Goal: Transaction & Acquisition: Subscribe to service/newsletter

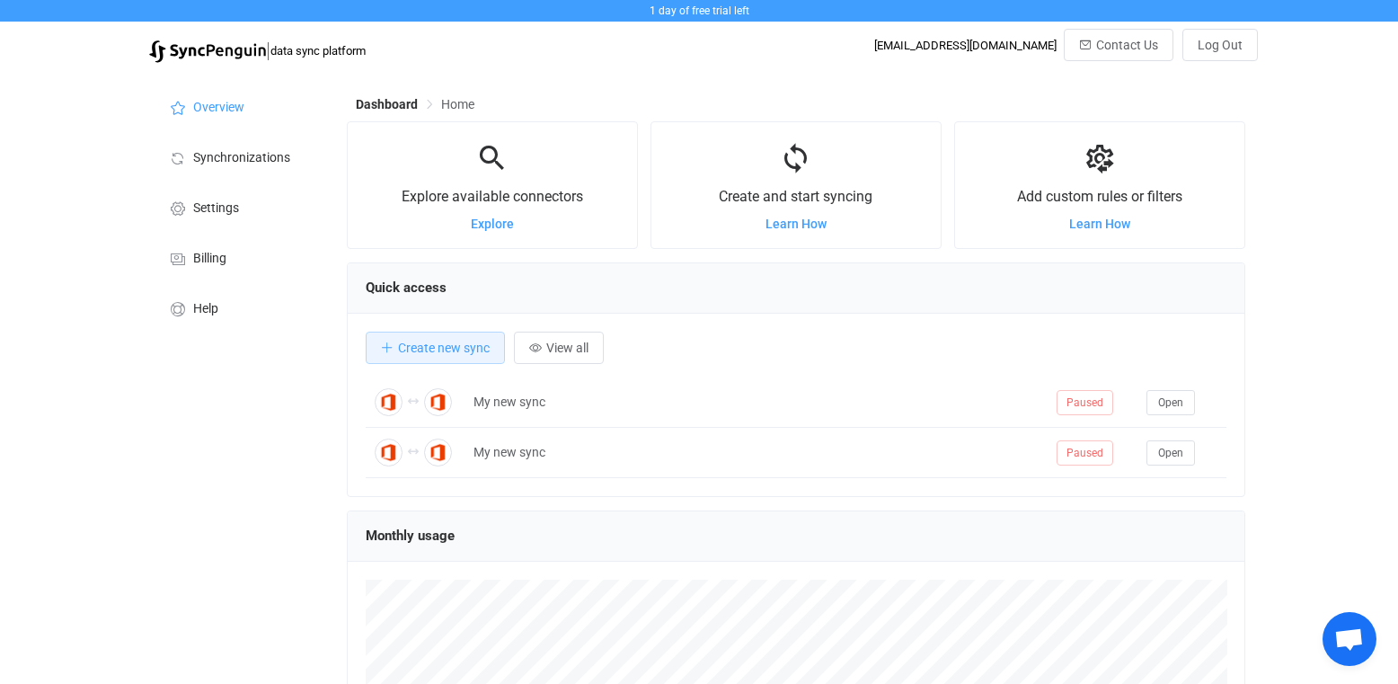
scroll to position [349, 899]
click at [222, 257] on span "Billing" at bounding box center [209, 259] width 33 height 14
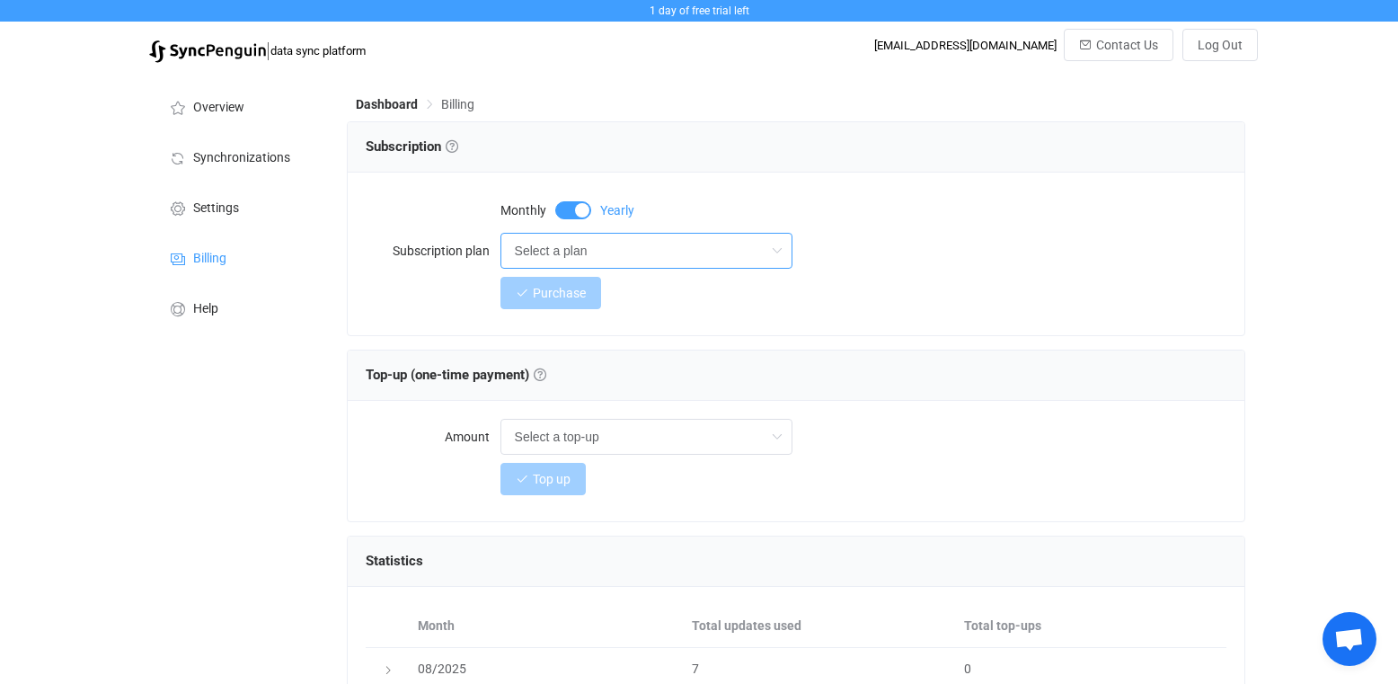
click at [544, 248] on input "Select a plan" at bounding box center [646, 251] width 292 height 36
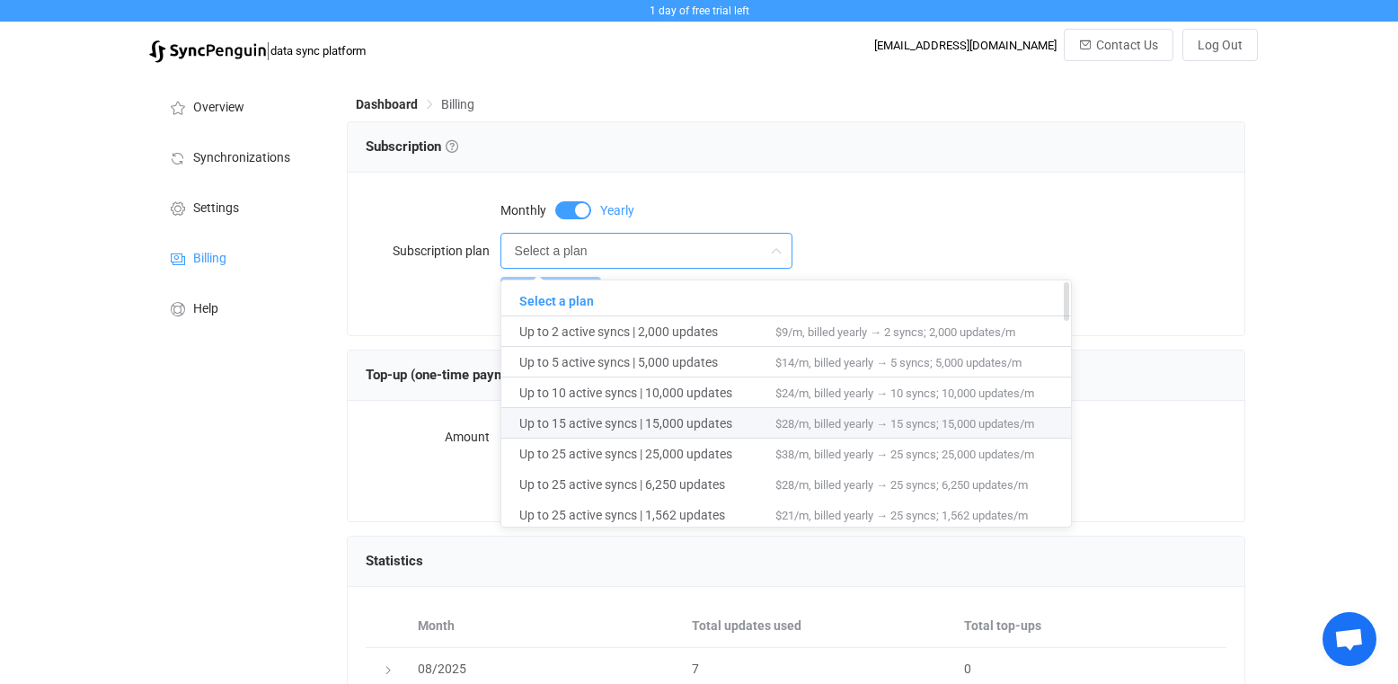
click at [579, 420] on span "Up to 15 active syncs | 15,000 updates" at bounding box center [647, 423] width 256 height 31
type input "Up to 15 active syncs | 15,000 updates"
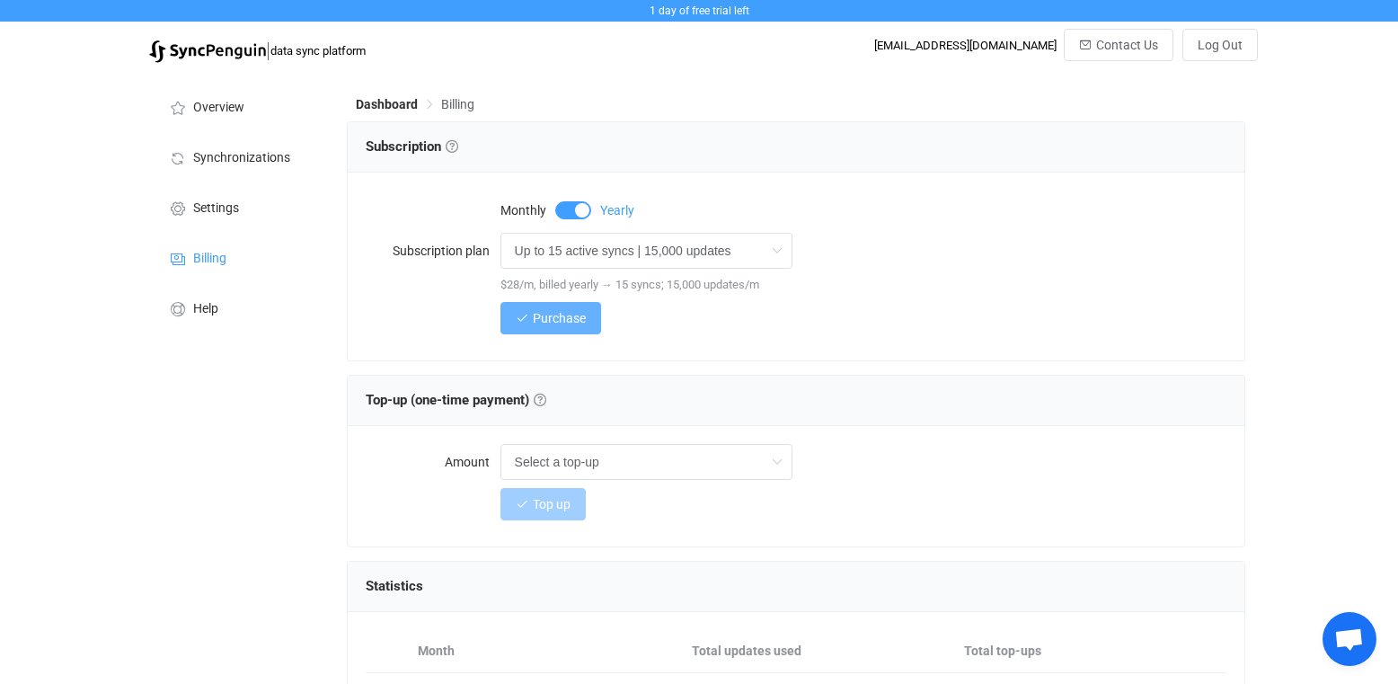
click at [560, 321] on span "Purchase" at bounding box center [559, 318] width 53 height 14
click at [583, 318] on span "Purchase" at bounding box center [559, 318] width 53 height 14
click at [589, 322] on button "Purchase" at bounding box center [550, 318] width 101 height 32
click at [463, 108] on span "Billing" at bounding box center [457, 104] width 33 height 14
click at [454, 146] on link at bounding box center [452, 146] width 13 height 13
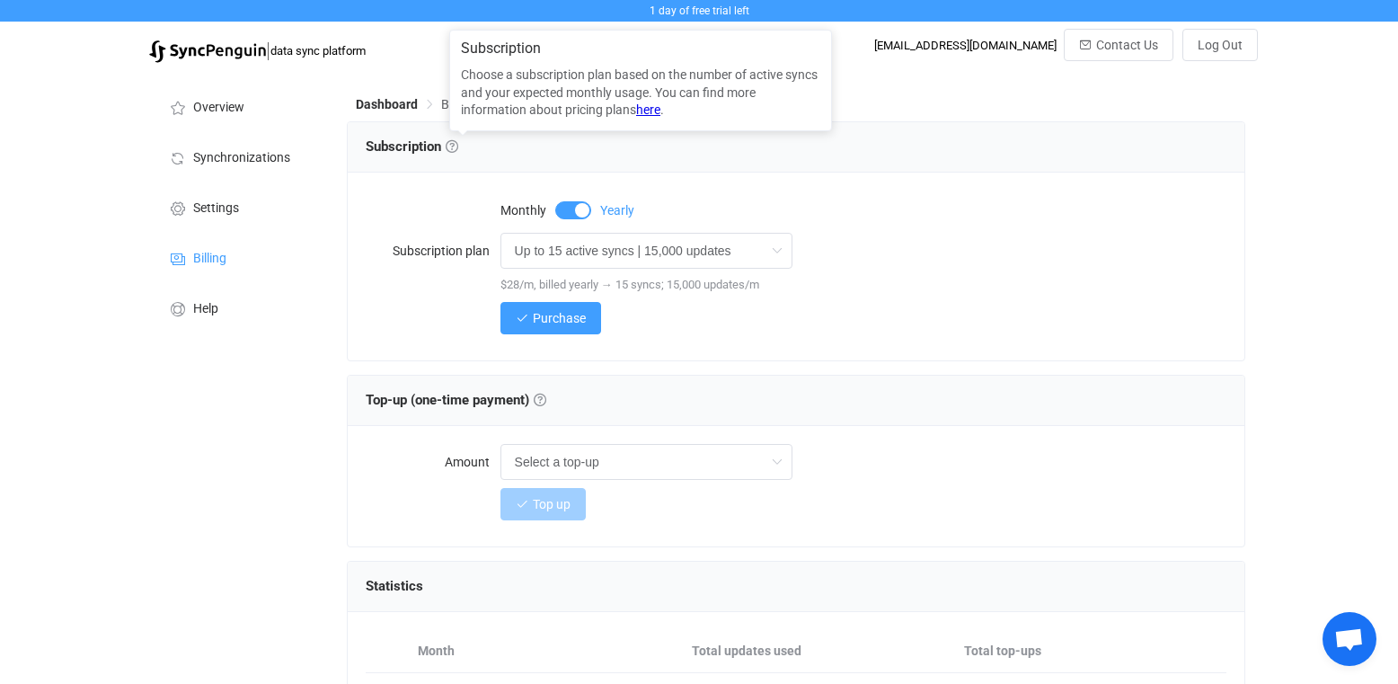
click at [608, 130] on div "Subscription" at bounding box center [797, 147] width 898 height 50
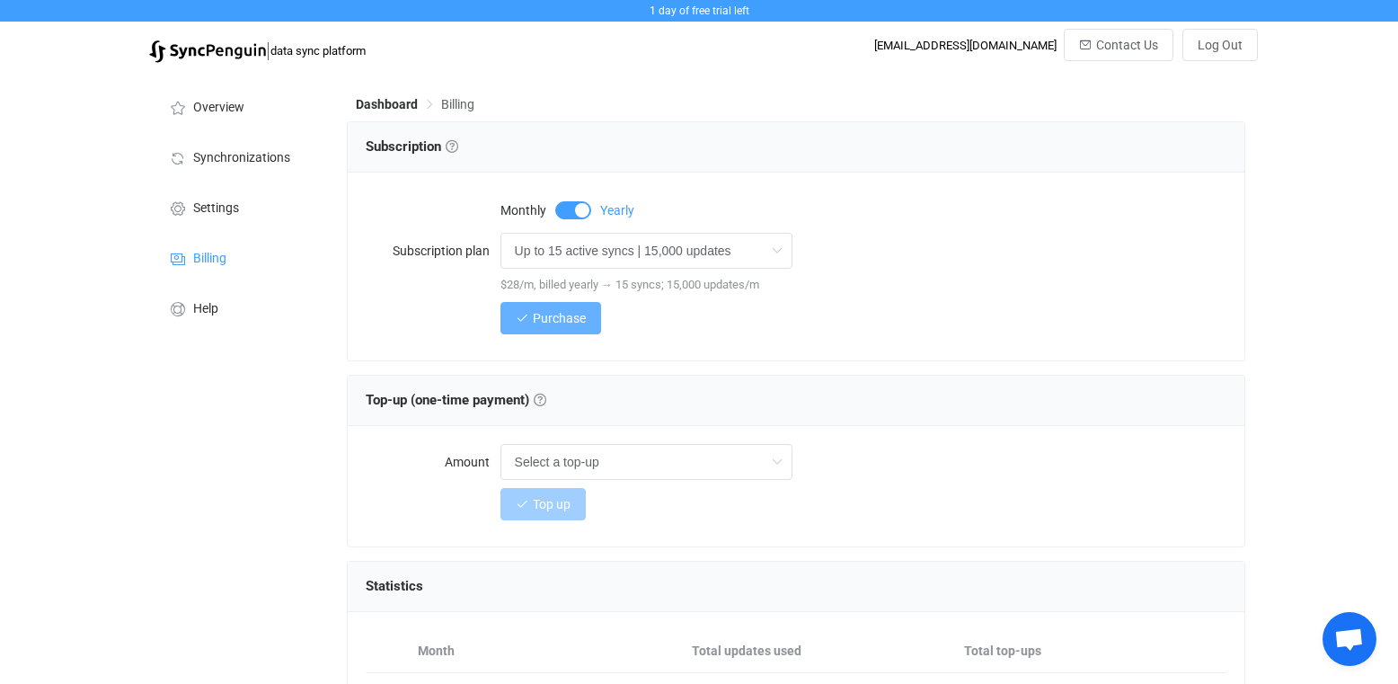
click at [571, 325] on span "Purchase" at bounding box center [559, 318] width 53 height 14
click at [557, 312] on span "Purchase" at bounding box center [559, 318] width 53 height 14
click at [570, 324] on span "Purchase" at bounding box center [559, 318] width 53 height 14
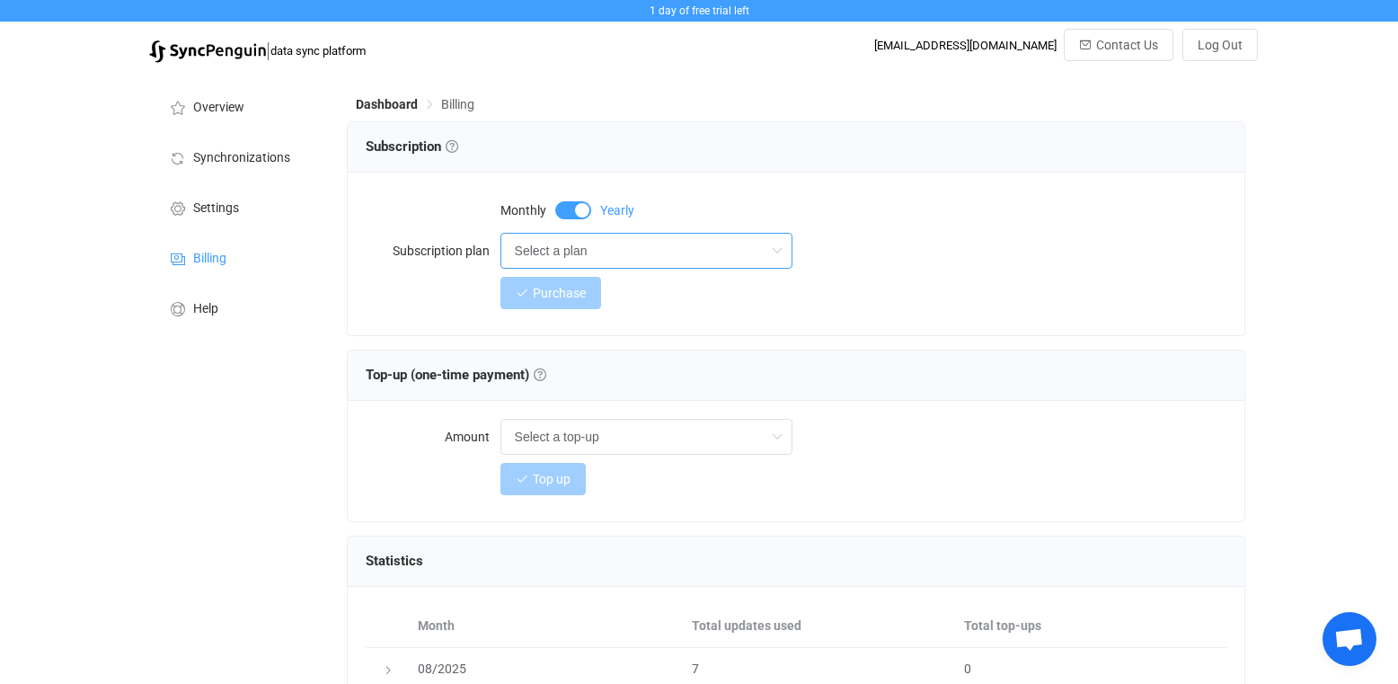
click at [638, 243] on input "Select a plan" at bounding box center [646, 251] width 292 height 36
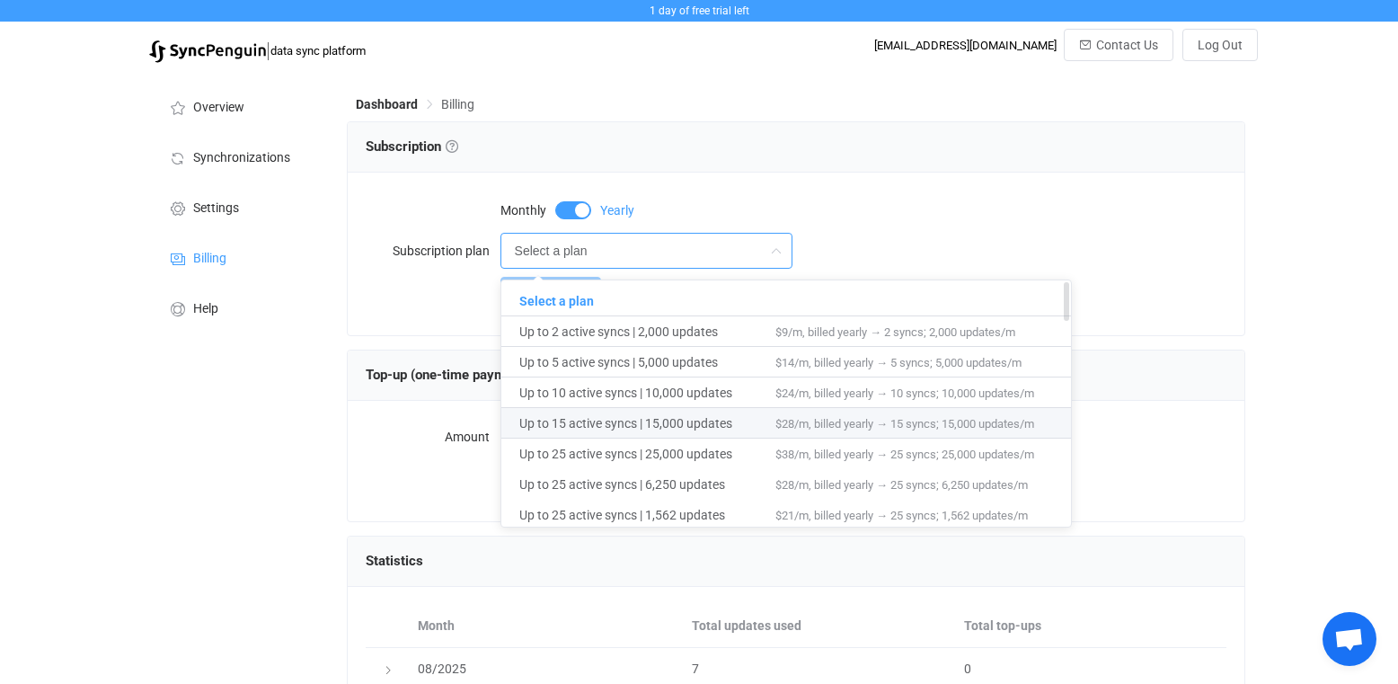
click at [633, 429] on span "Up to 15 active syncs | 15,000 updates" at bounding box center [647, 423] width 256 height 31
type input "Up to 15 active syncs | 15,000 updates"
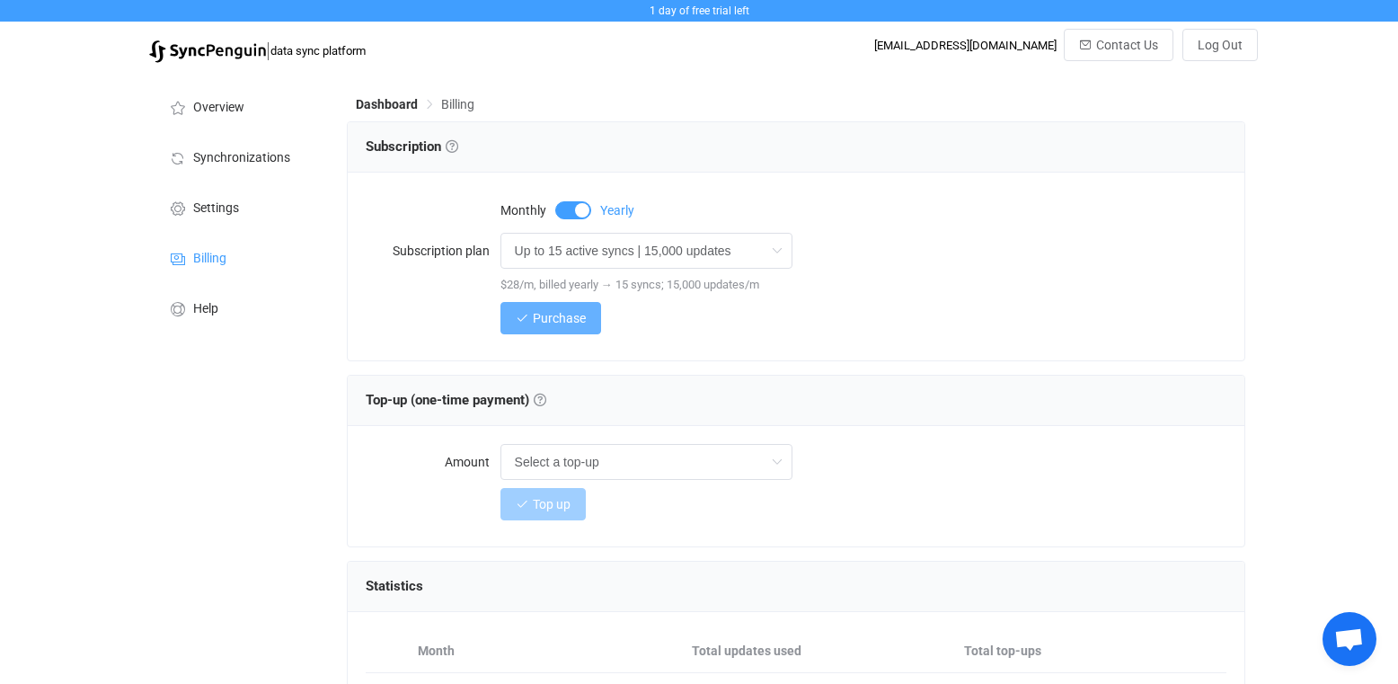
click at [550, 310] on button "Purchase" at bounding box center [550, 318] width 101 height 32
click at [536, 305] on button "Purchase" at bounding box center [550, 318] width 101 height 32
click at [552, 312] on span "Purchase" at bounding box center [559, 318] width 53 height 14
click at [549, 314] on span "Purchase" at bounding box center [559, 318] width 53 height 14
